Goal: Transaction & Acquisition: Book appointment/travel/reservation

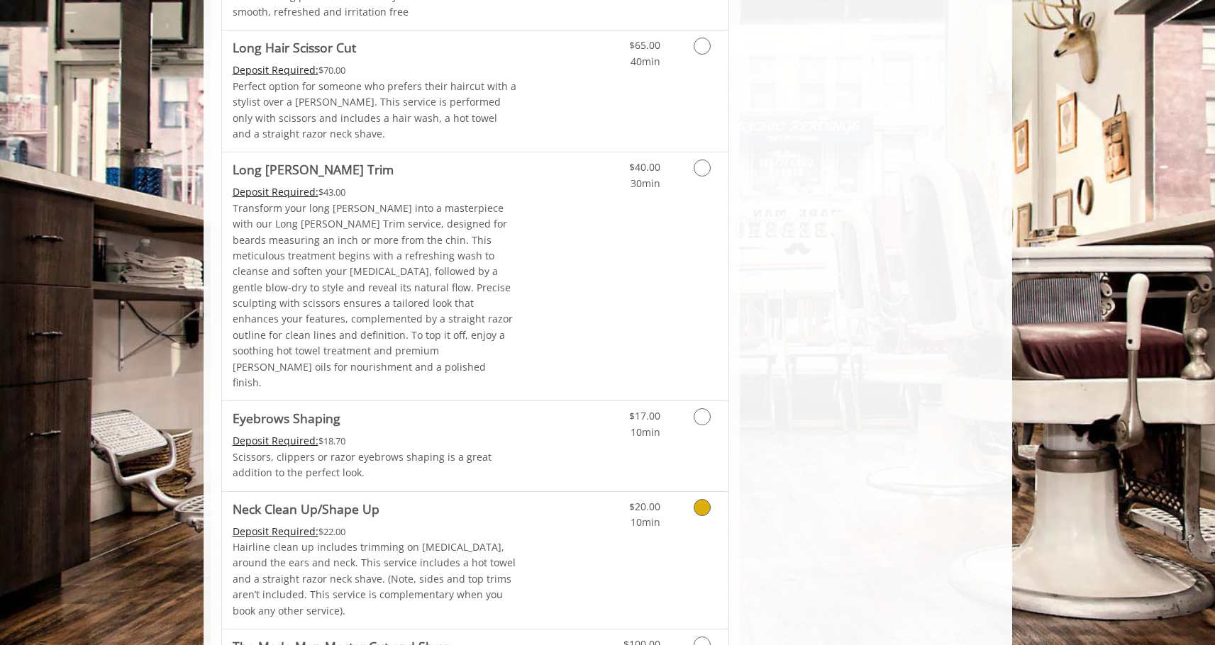
scroll to position [1942, 0]
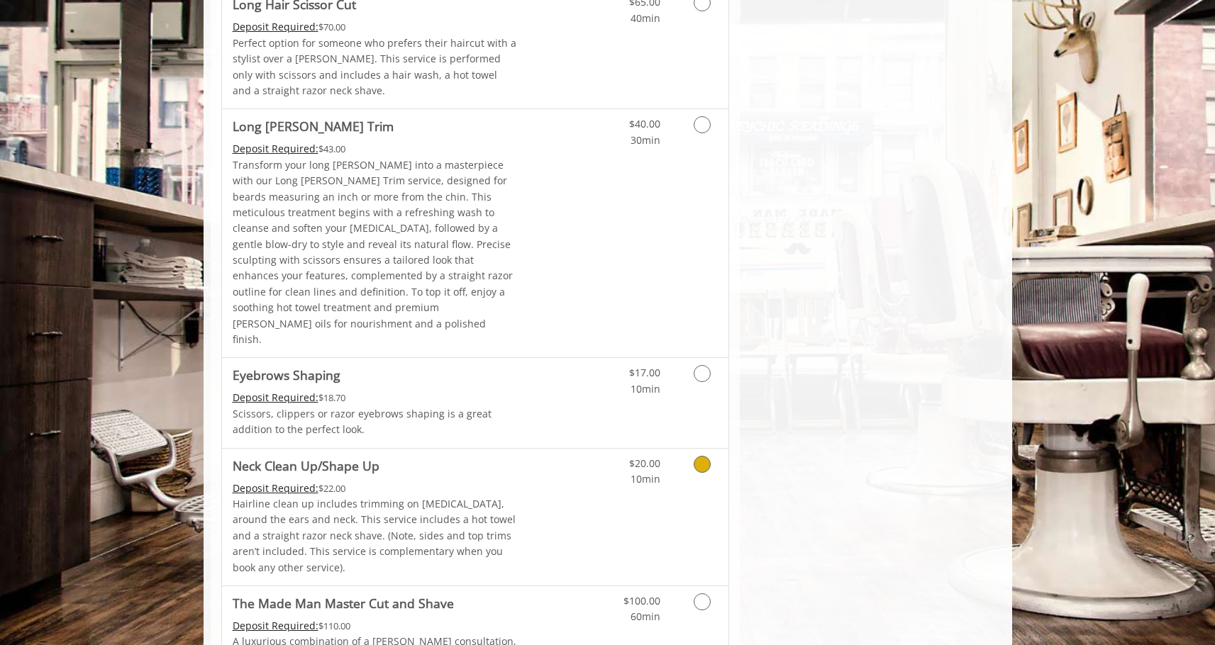
click at [466, 496] on p "Hairline clean up includes trimming on [MEDICAL_DATA], around the ears and neck…" at bounding box center [375, 535] width 285 height 79
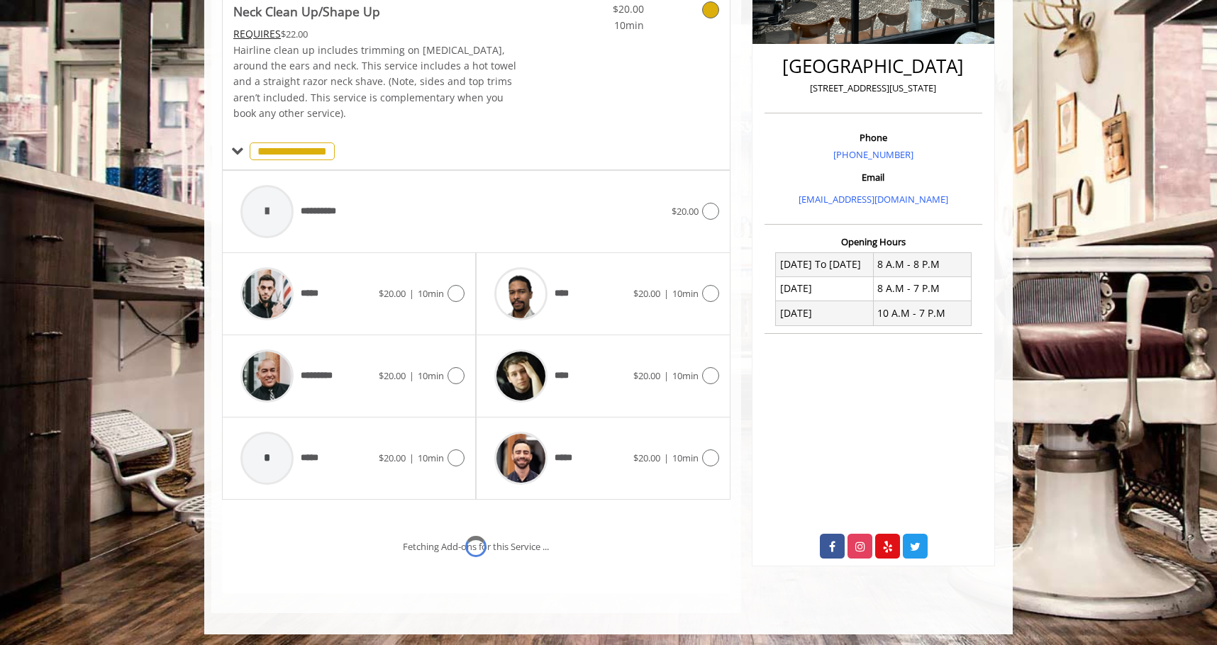
scroll to position [382, 0]
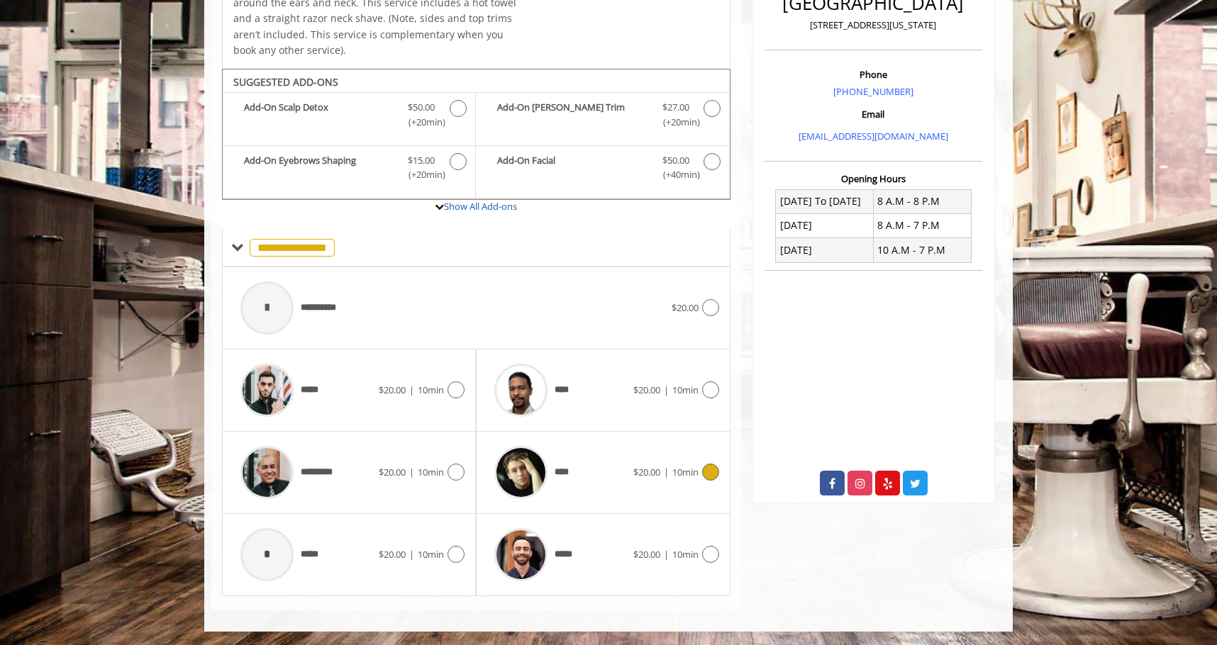
click at [591, 497] on div "****" at bounding box center [559, 472] width 145 height 67
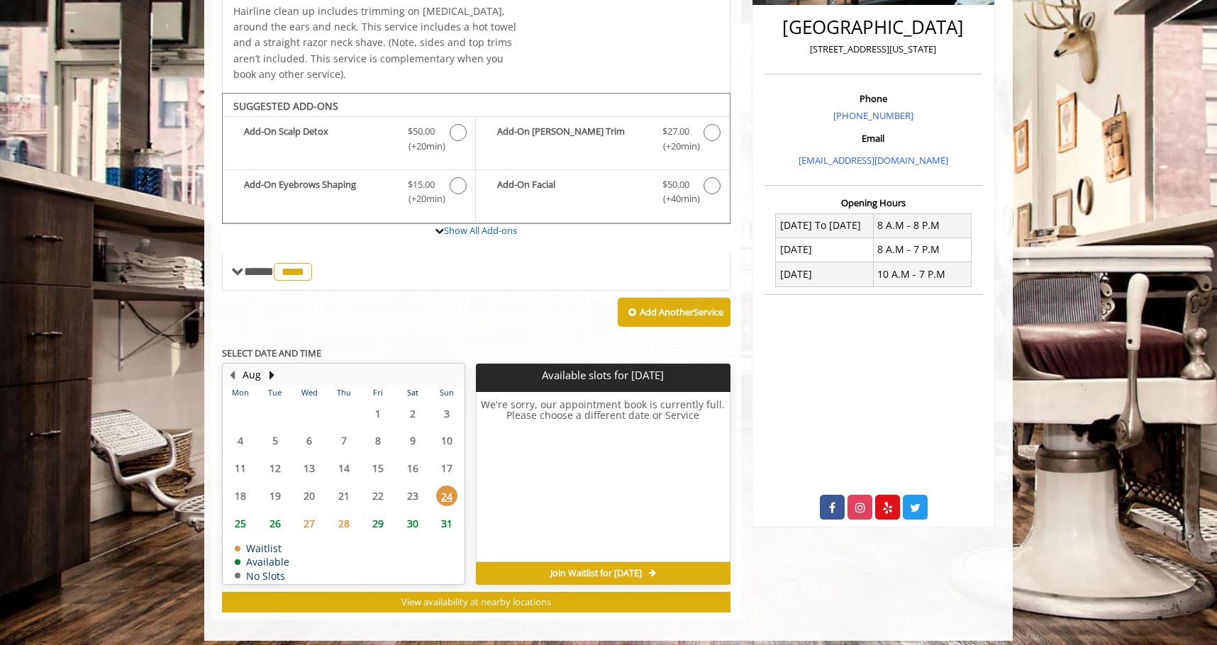
scroll to position [367, 0]
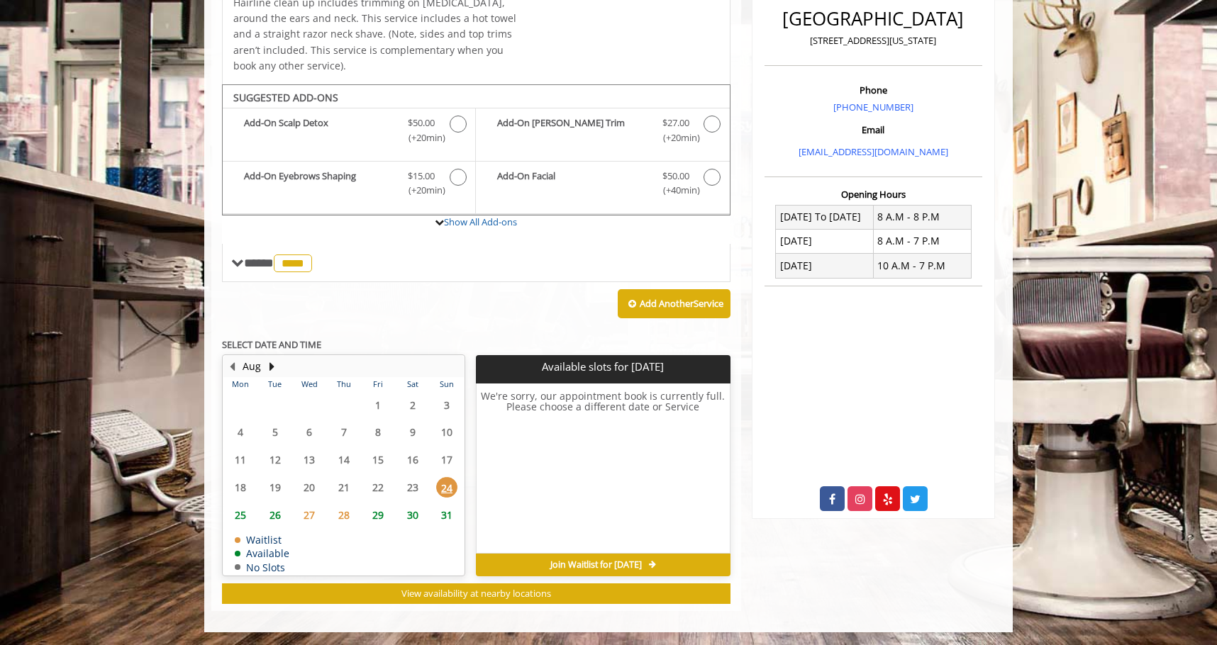
click at [282, 515] on span "26" at bounding box center [275, 515] width 21 height 21
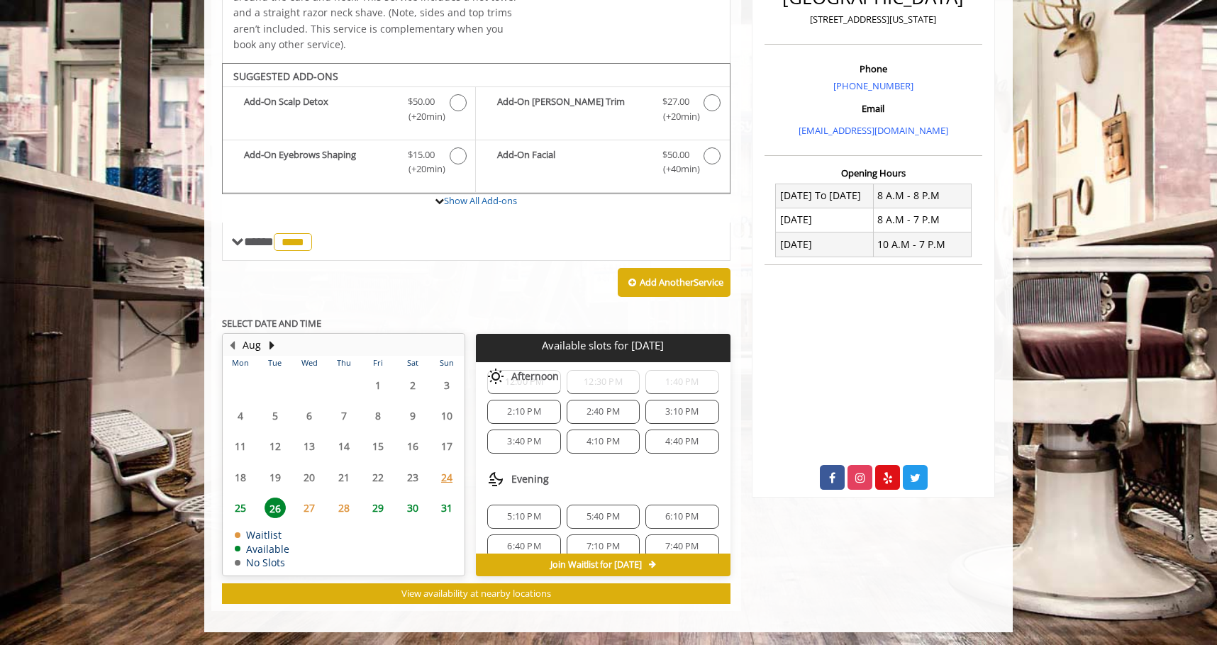
scroll to position [183, 0]
click at [665, 400] on span "3:10 PM" at bounding box center [681, 395] width 33 height 11
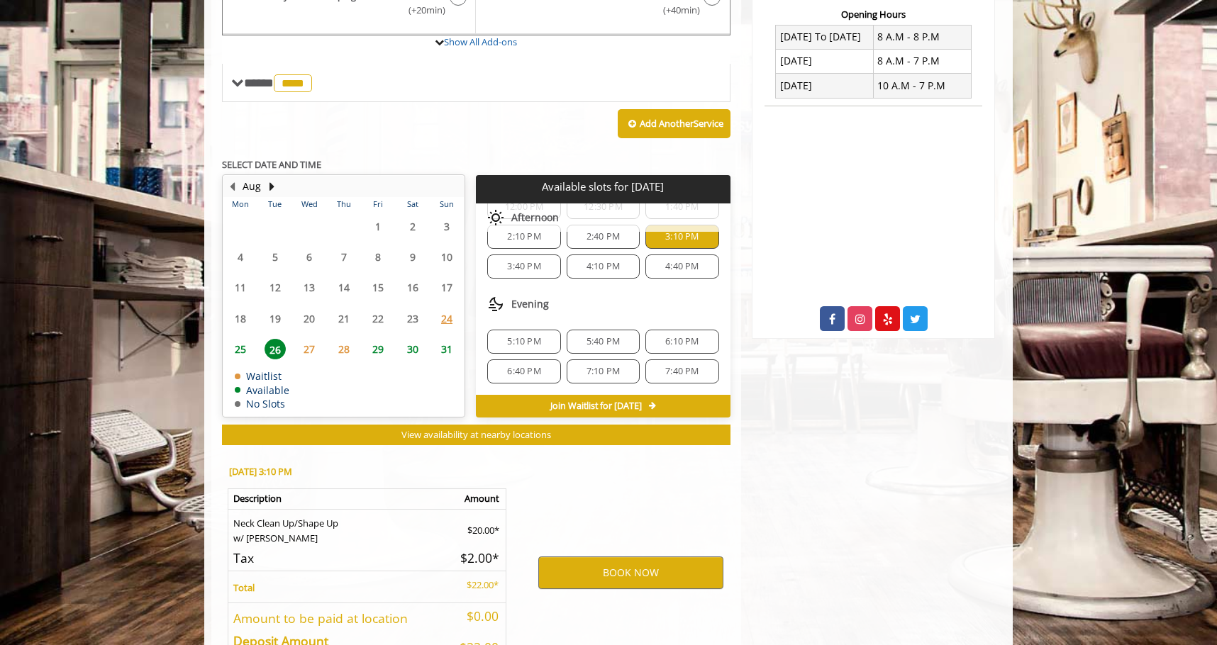
scroll to position [645, 0]
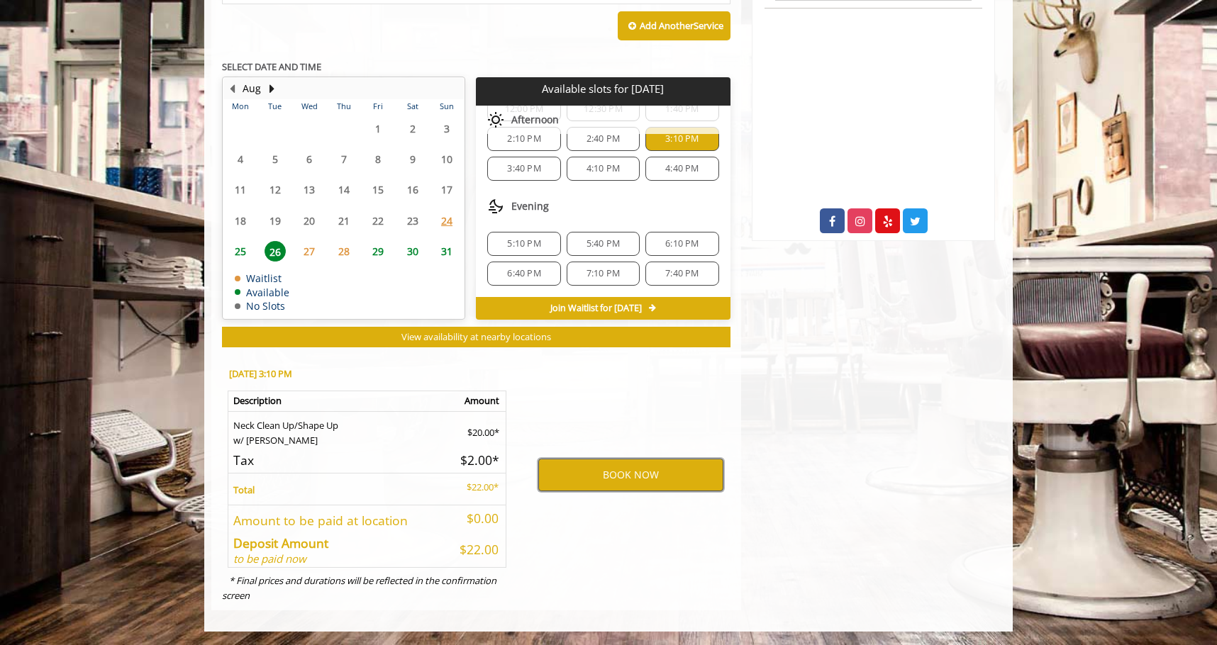
click at [561, 474] on button "BOOK NOW" at bounding box center [630, 475] width 185 height 33
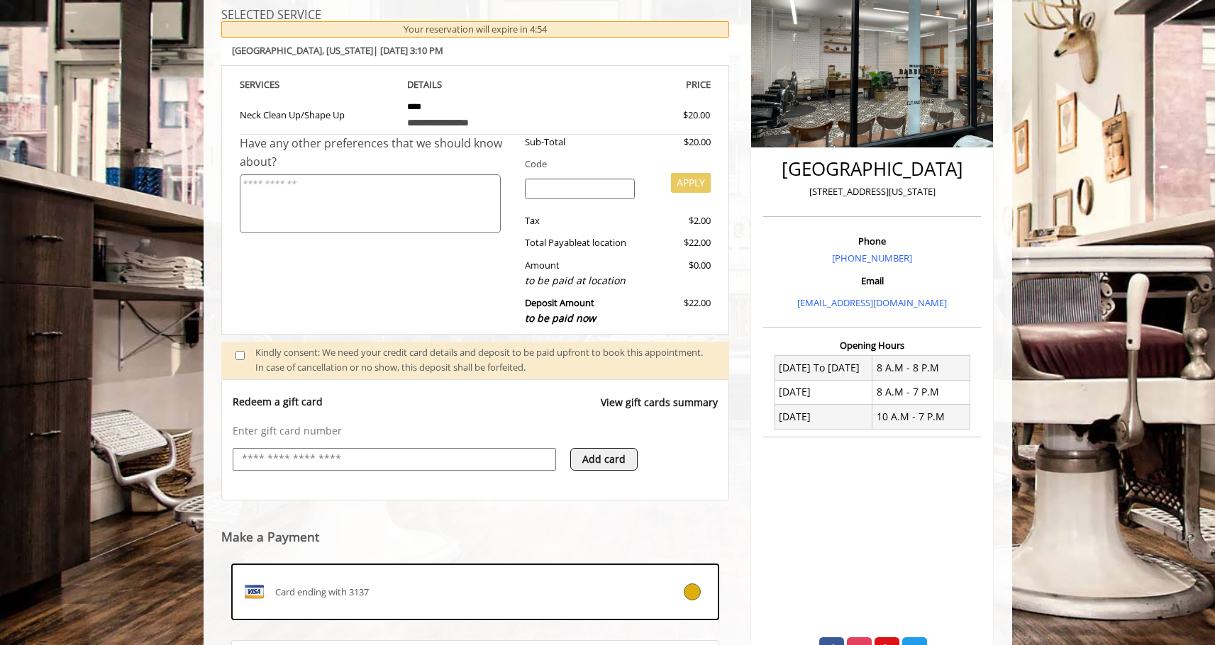
scroll to position [282, 0]
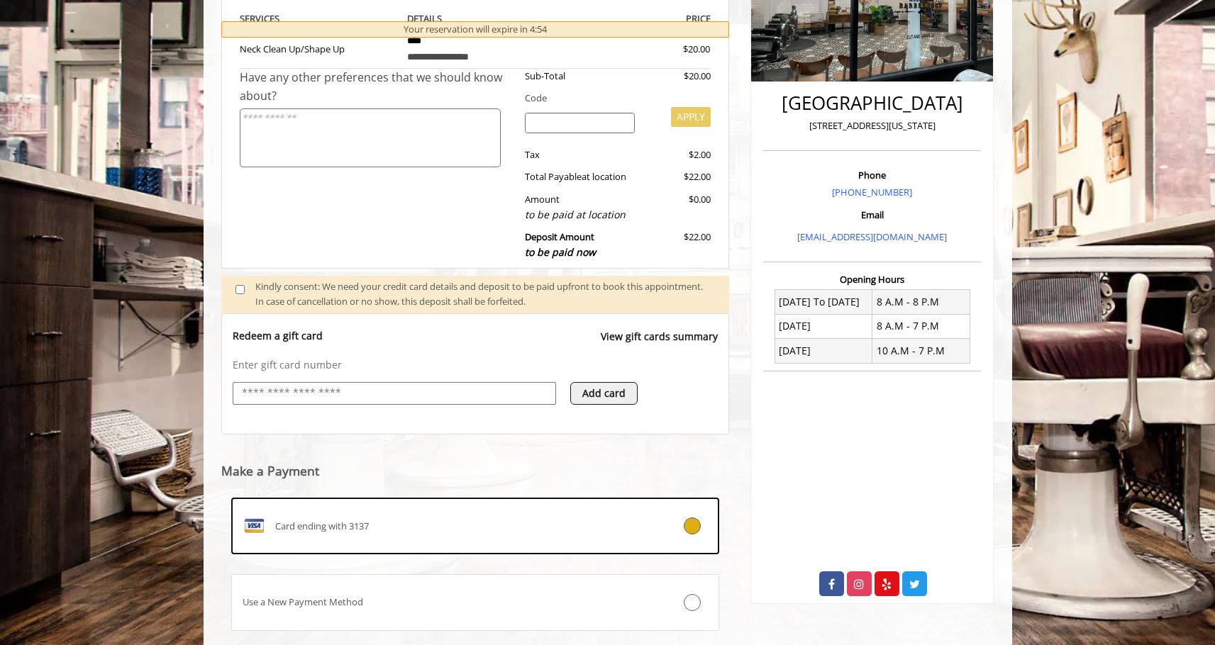
click at [421, 401] on input "text" at bounding box center [394, 393] width 308 height 17
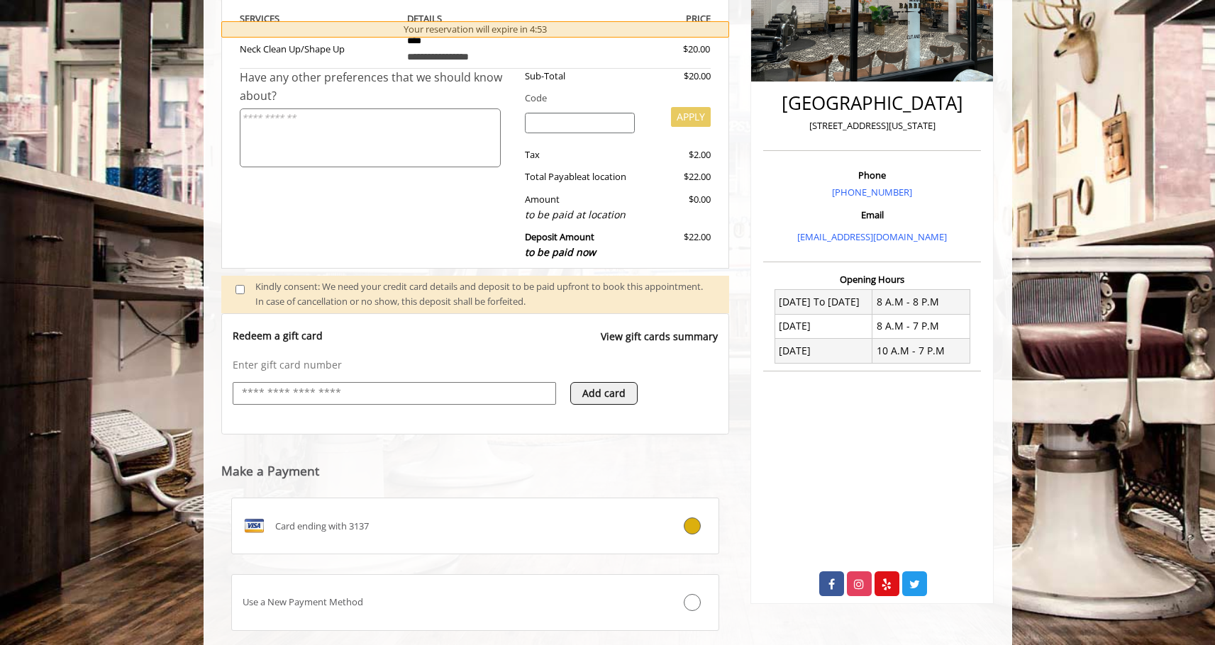
click at [618, 397] on button "Add card" at bounding box center [603, 393] width 67 height 23
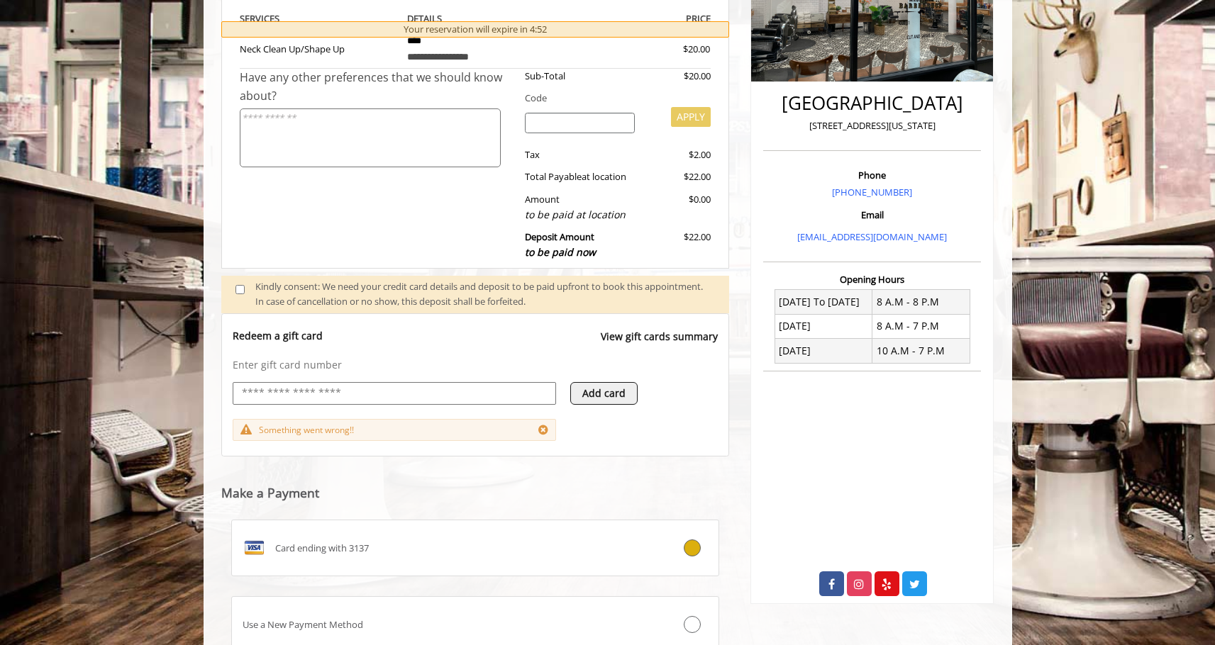
click at [604, 397] on button "Add card" at bounding box center [603, 393] width 67 height 23
click at [473, 393] on input "text" at bounding box center [394, 393] width 308 height 17
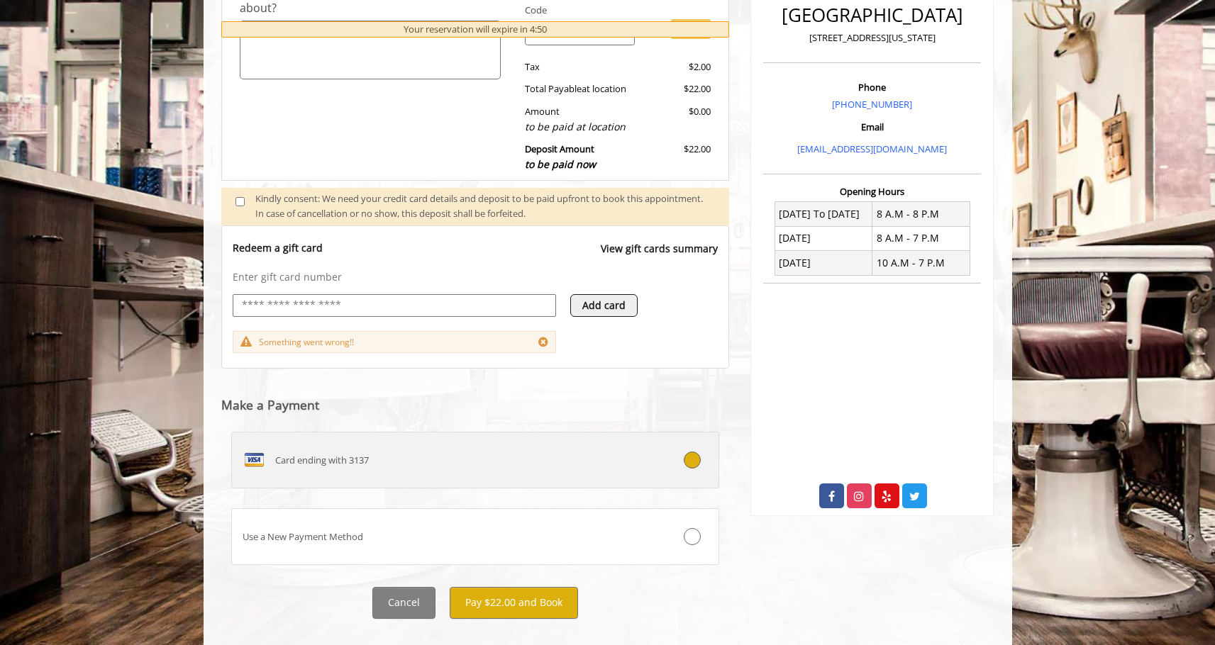
scroll to position [393, 0]
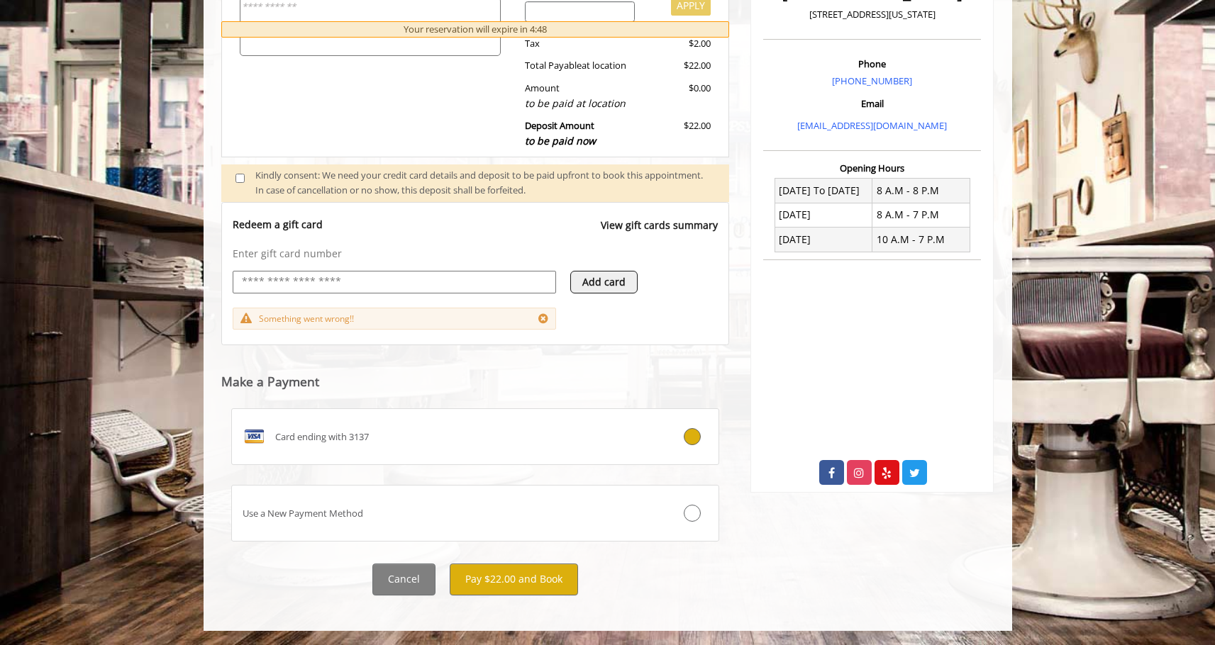
click at [354, 177] on div "Kindly consent: We need your credit card details and deposit to be paid upfront…" at bounding box center [485, 183] width 460 height 30
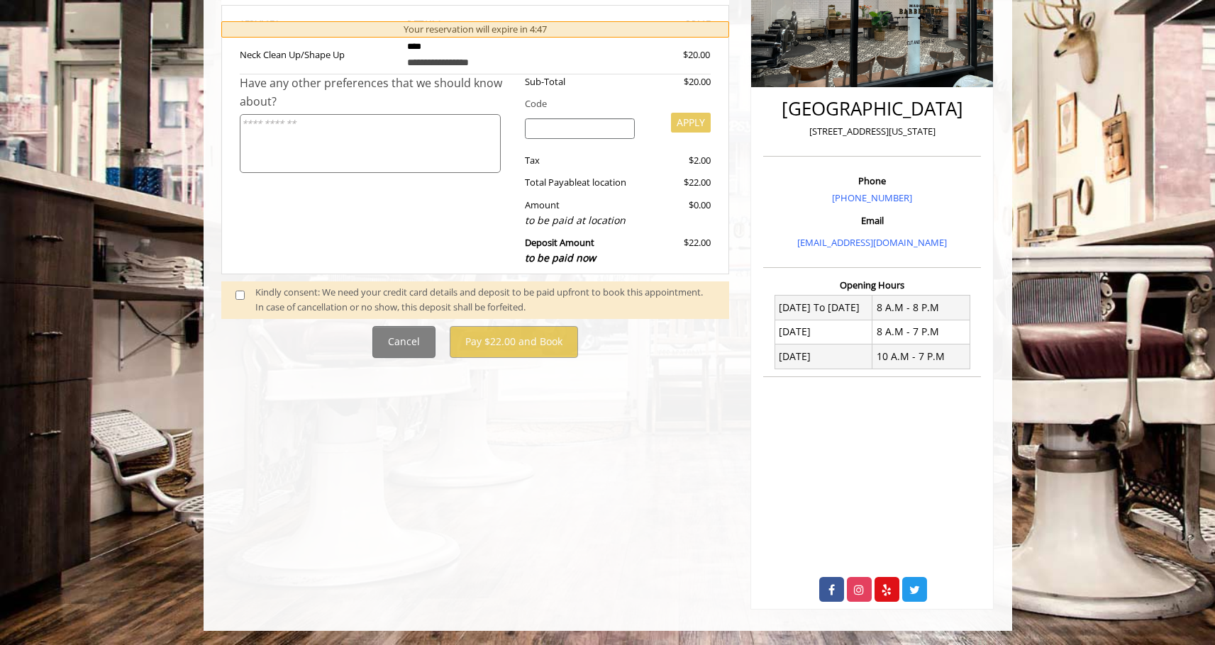
scroll to position [275, 0]
click at [276, 309] on div "Kindly consent: We need your credit card details and deposit to be paid upfront…" at bounding box center [485, 301] width 460 height 30
click at [230, 302] on span at bounding box center [246, 301] width 42 height 30
click at [245, 289] on span at bounding box center [246, 301] width 42 height 30
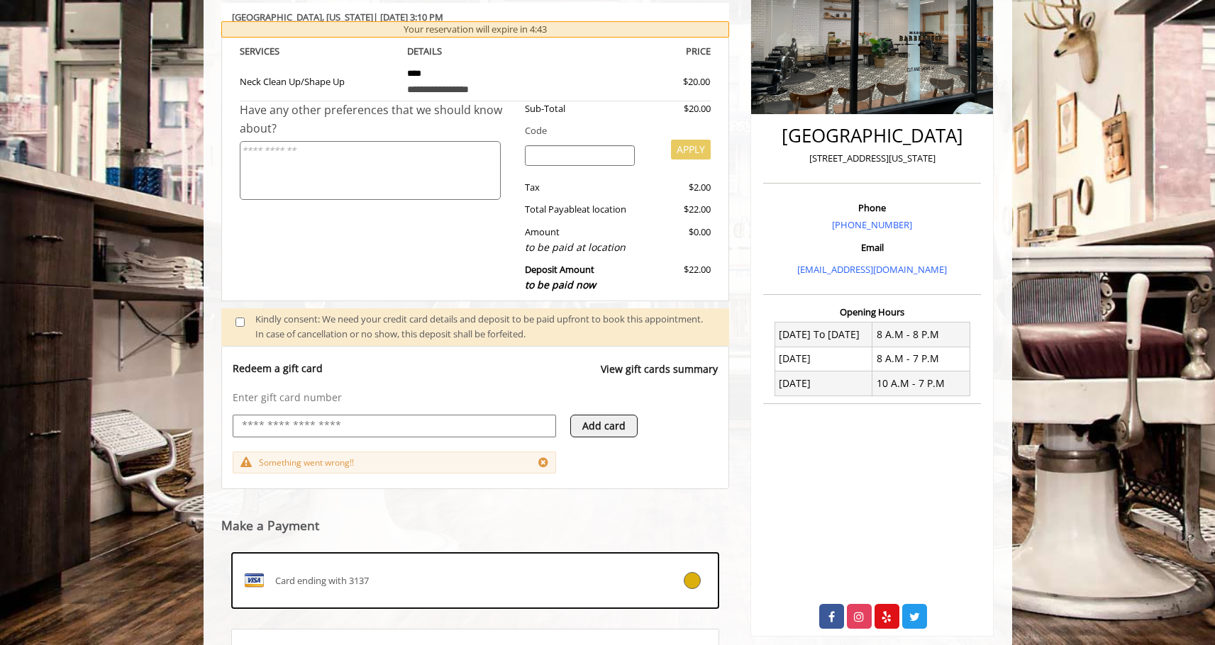
scroll to position [393, 0]
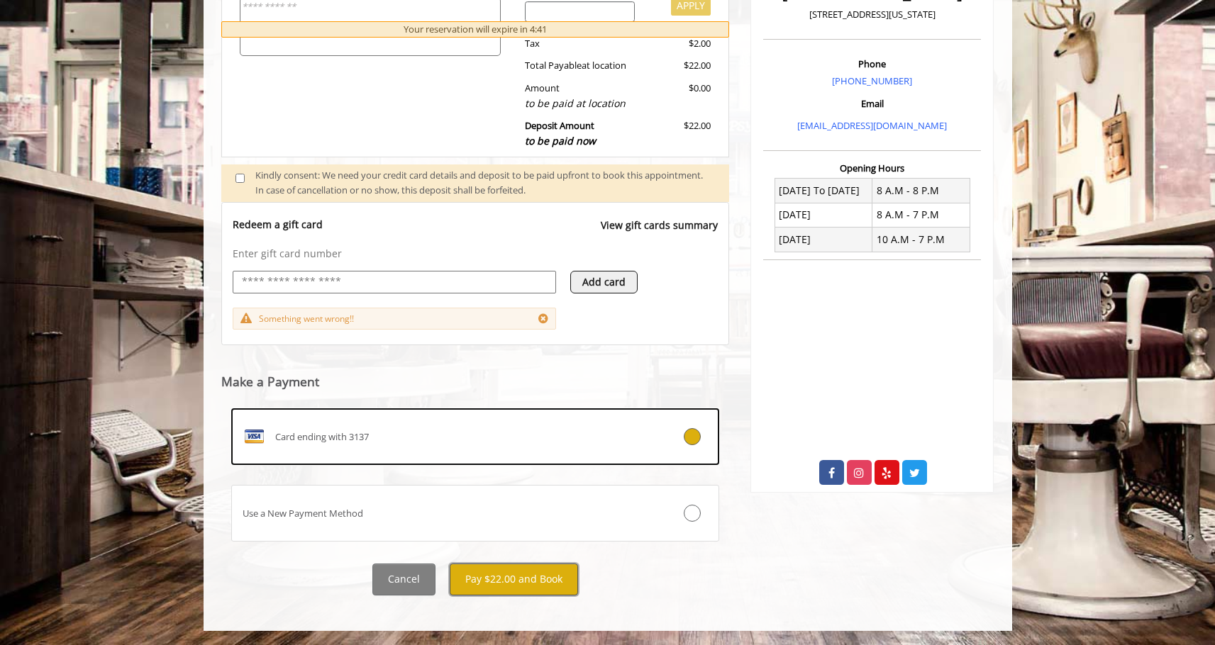
click at [521, 574] on button "Pay $22.00 and Book" at bounding box center [514, 580] width 128 height 32
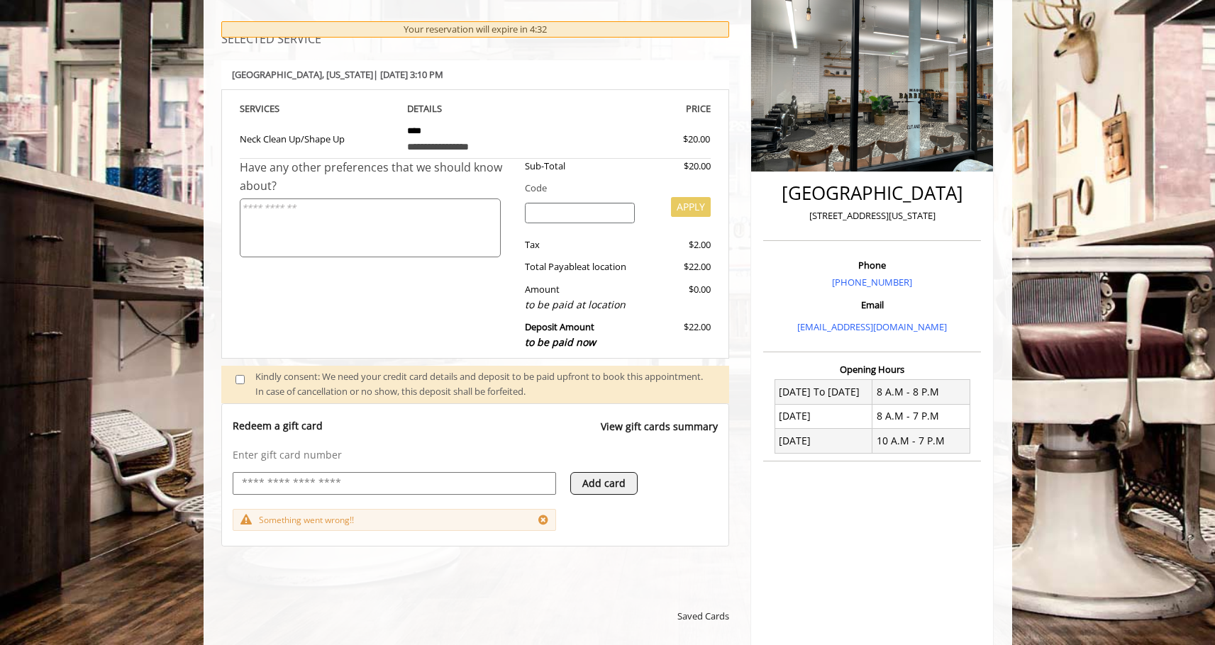
scroll to position [184, 0]
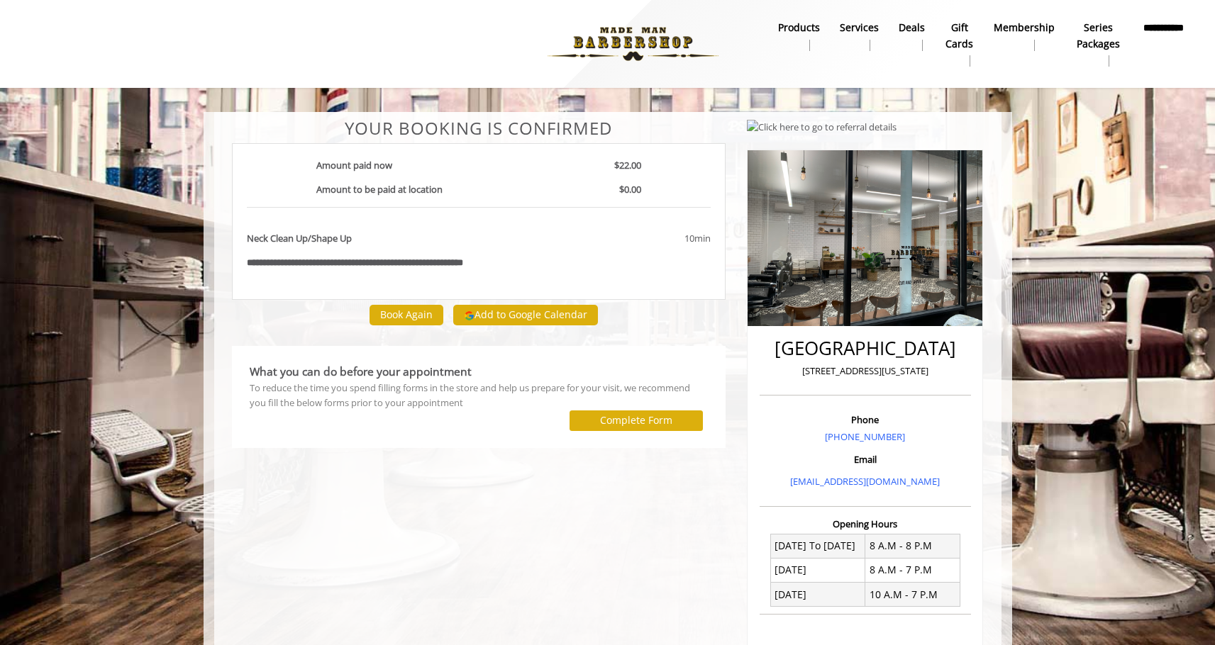
click at [606, 48] on img at bounding box center [632, 44] width 195 height 78
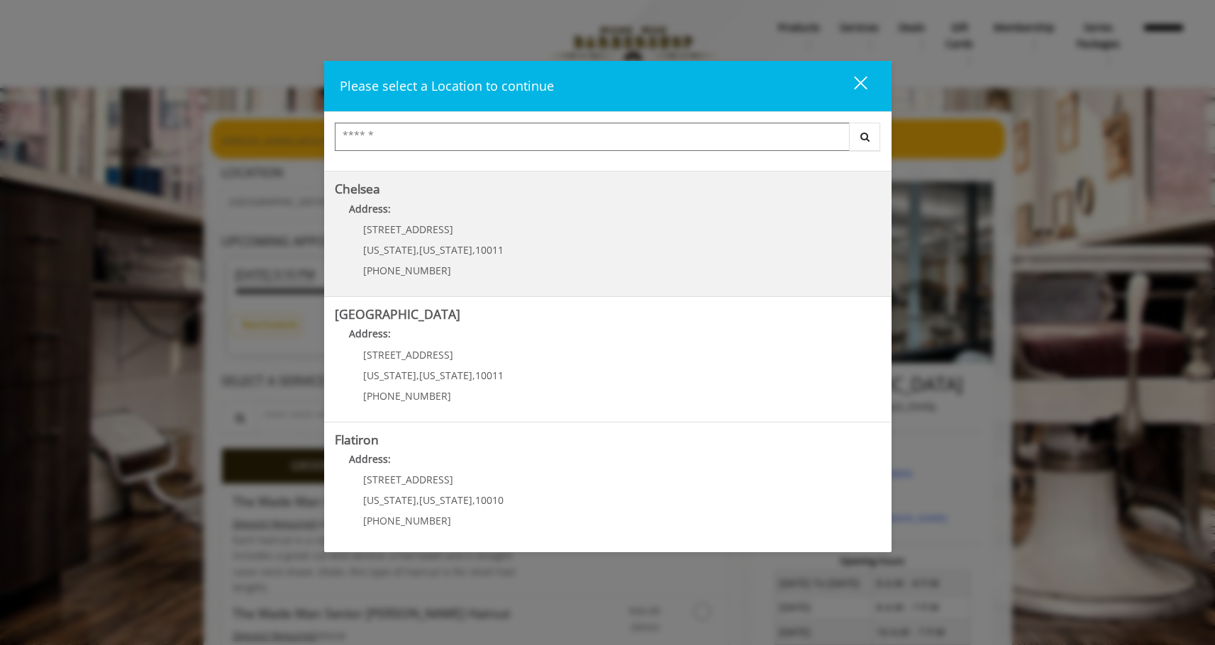
scroll to position [117, 0]
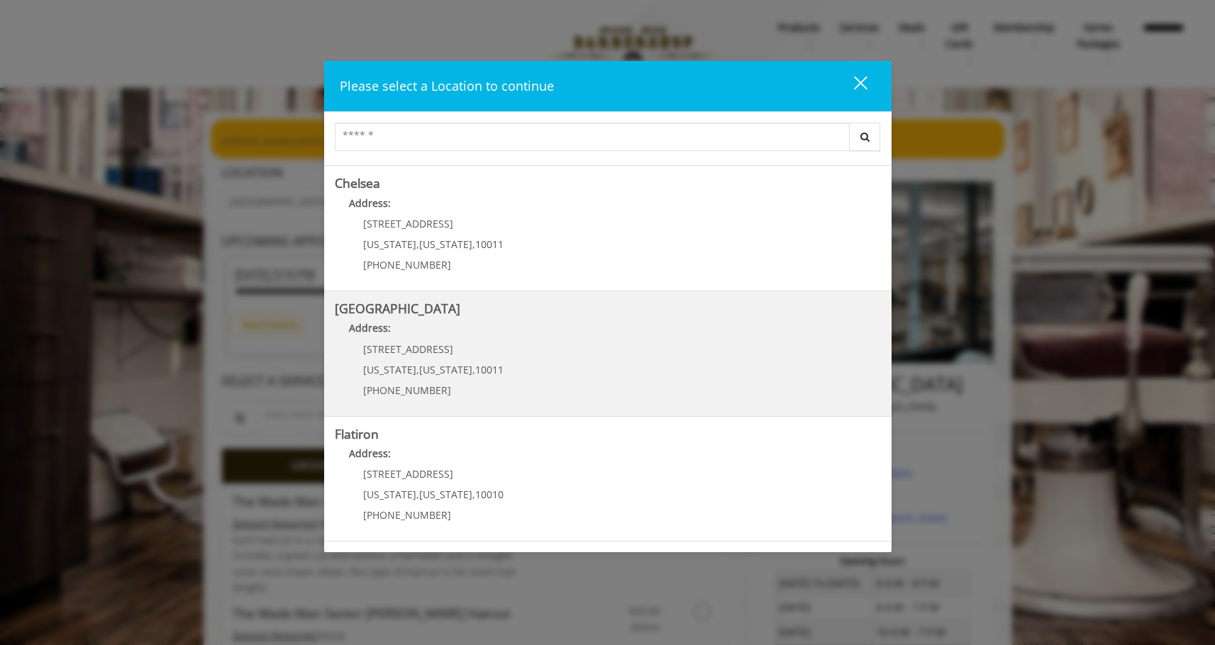
click at [467, 340] on Street "Address:" at bounding box center [608, 332] width 546 height 23
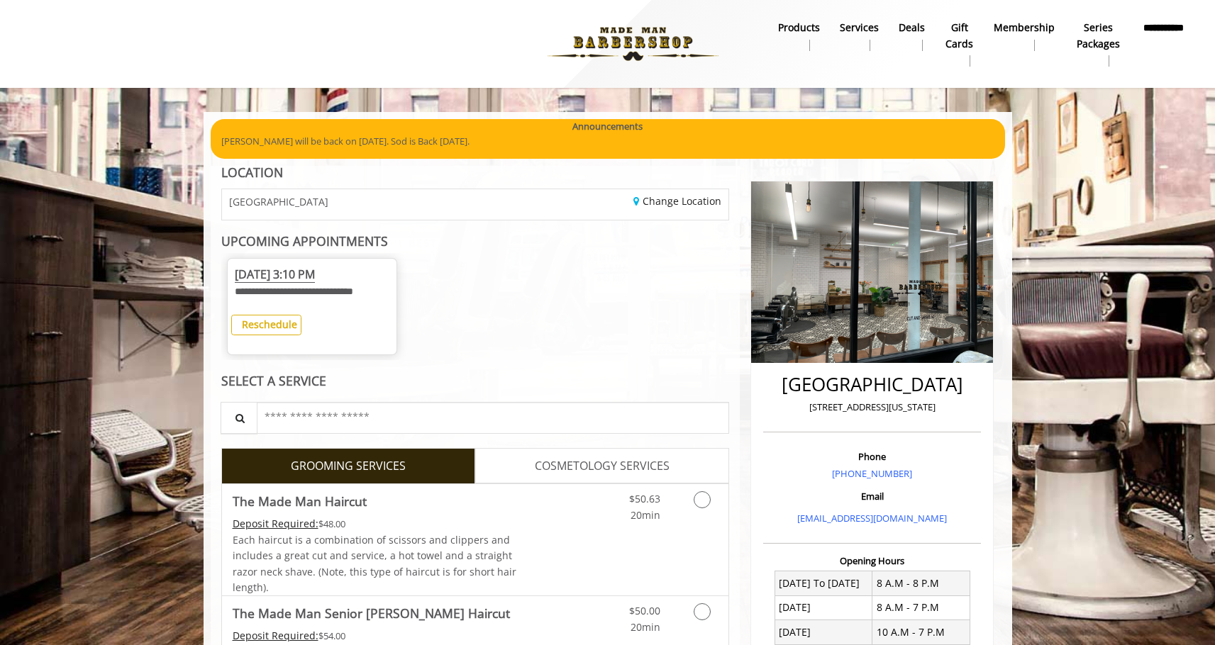
scroll to position [111, 0]
